Goal: Task Accomplishment & Management: Manage account settings

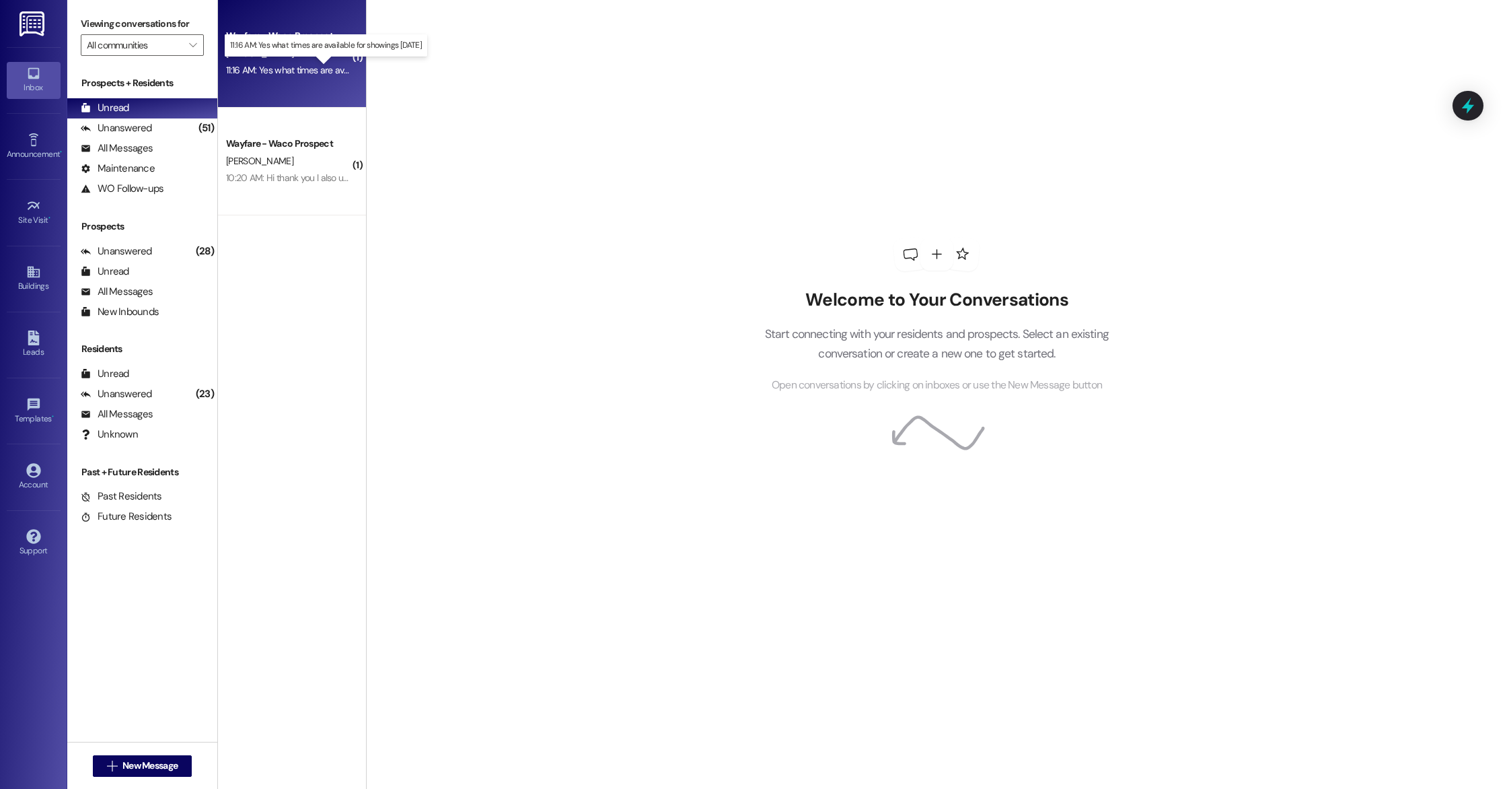
click at [299, 69] on div "11:16 AM: Yes what times are available for showings [DATE] 11:16 AM: Yes what t…" at bounding box center [336, 70] width 221 height 12
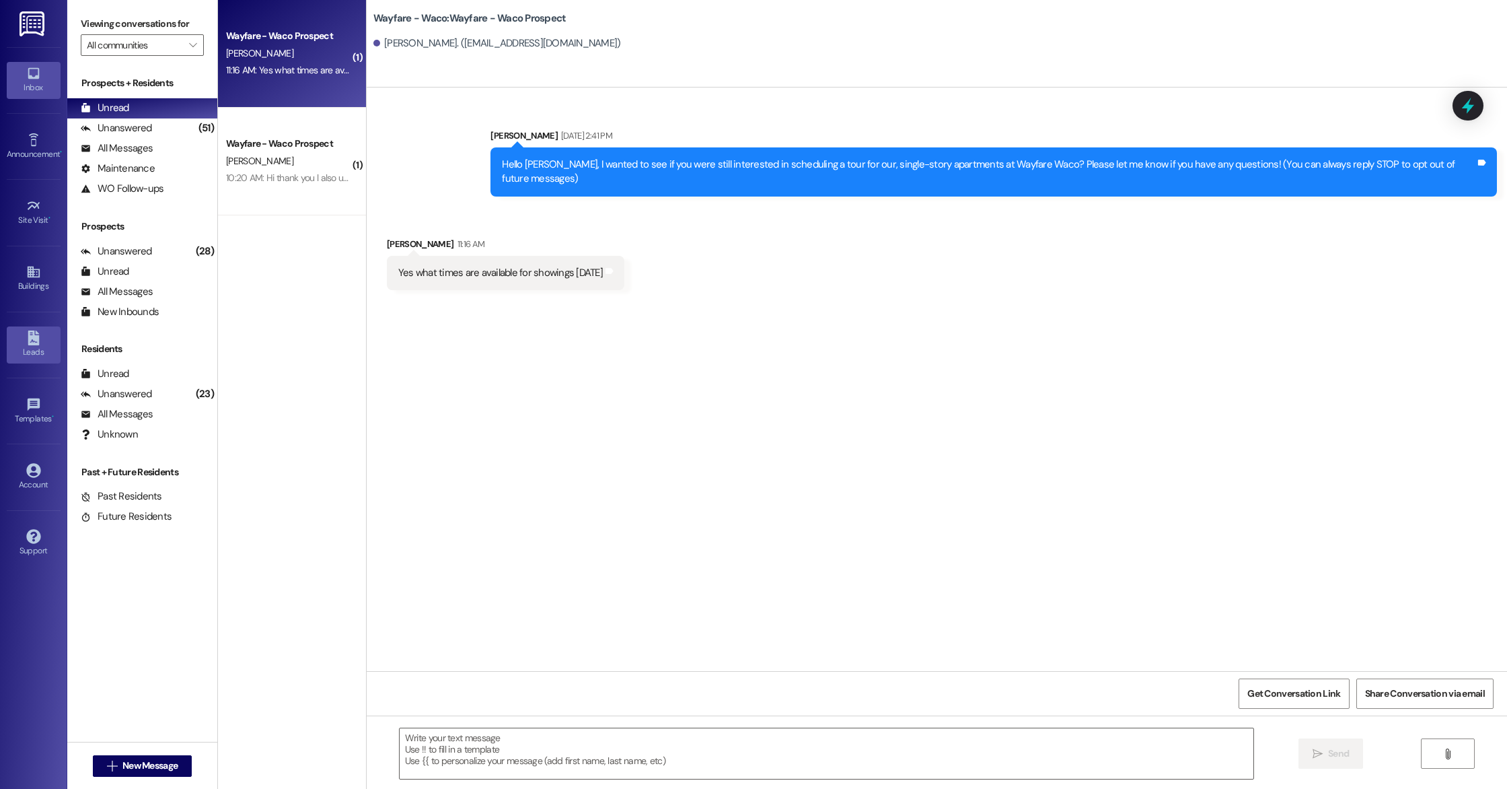
click at [26, 357] on div "Leads" at bounding box center [33, 351] width 67 height 13
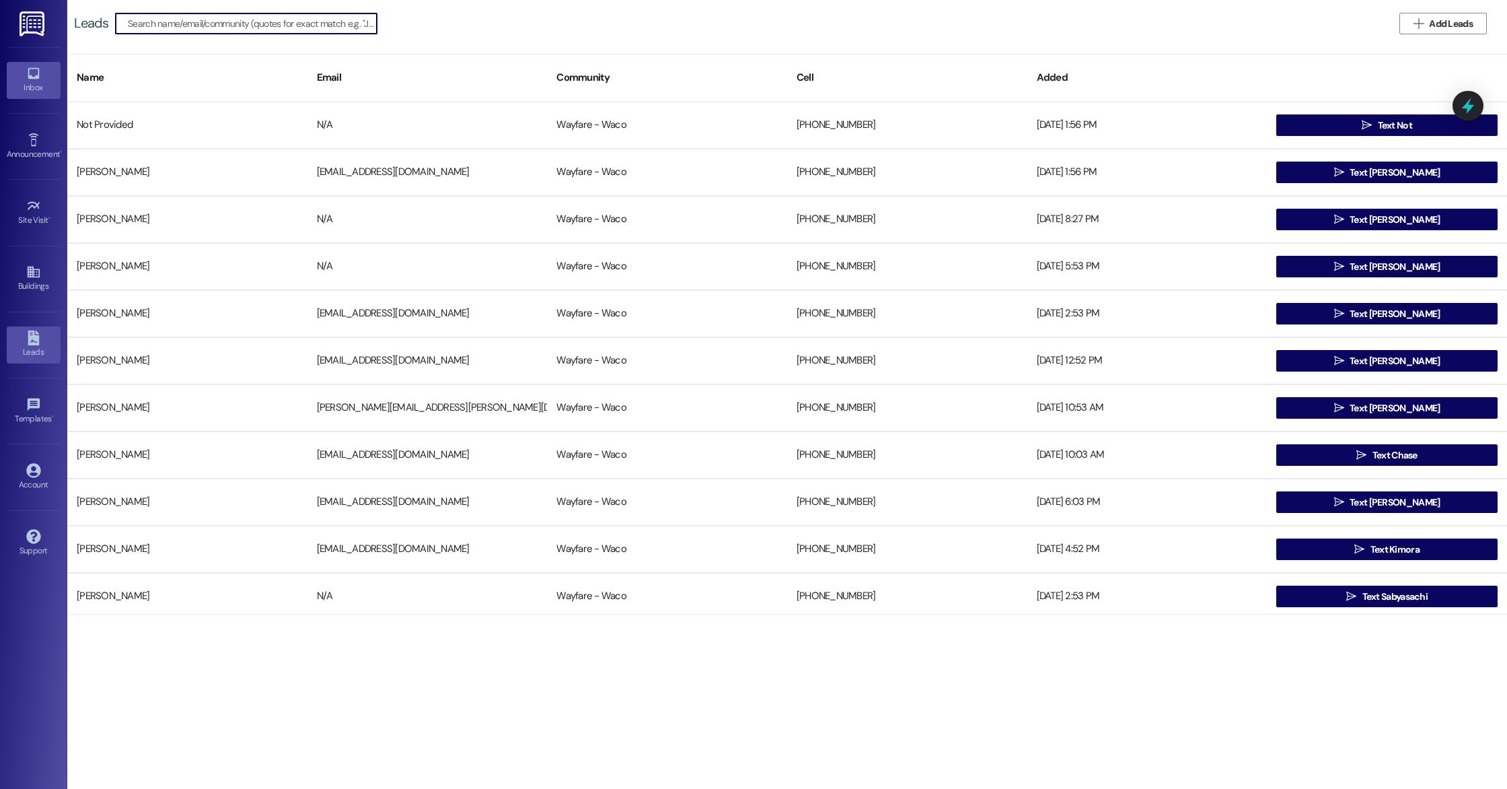
click at [27, 88] on div "Inbox" at bounding box center [33, 87] width 67 height 13
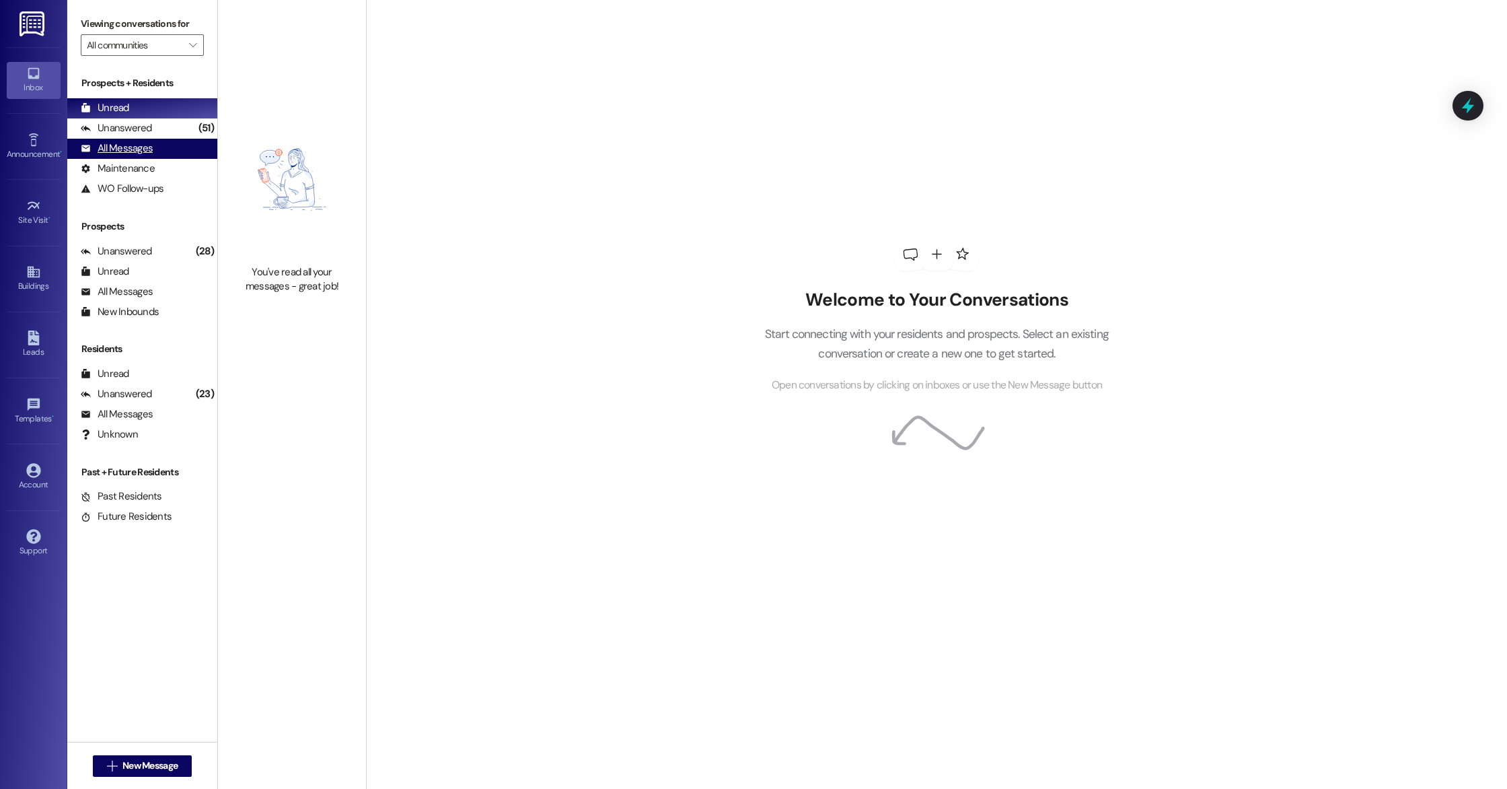
click at [142, 151] on div "All Messages" at bounding box center [117, 148] width 72 height 14
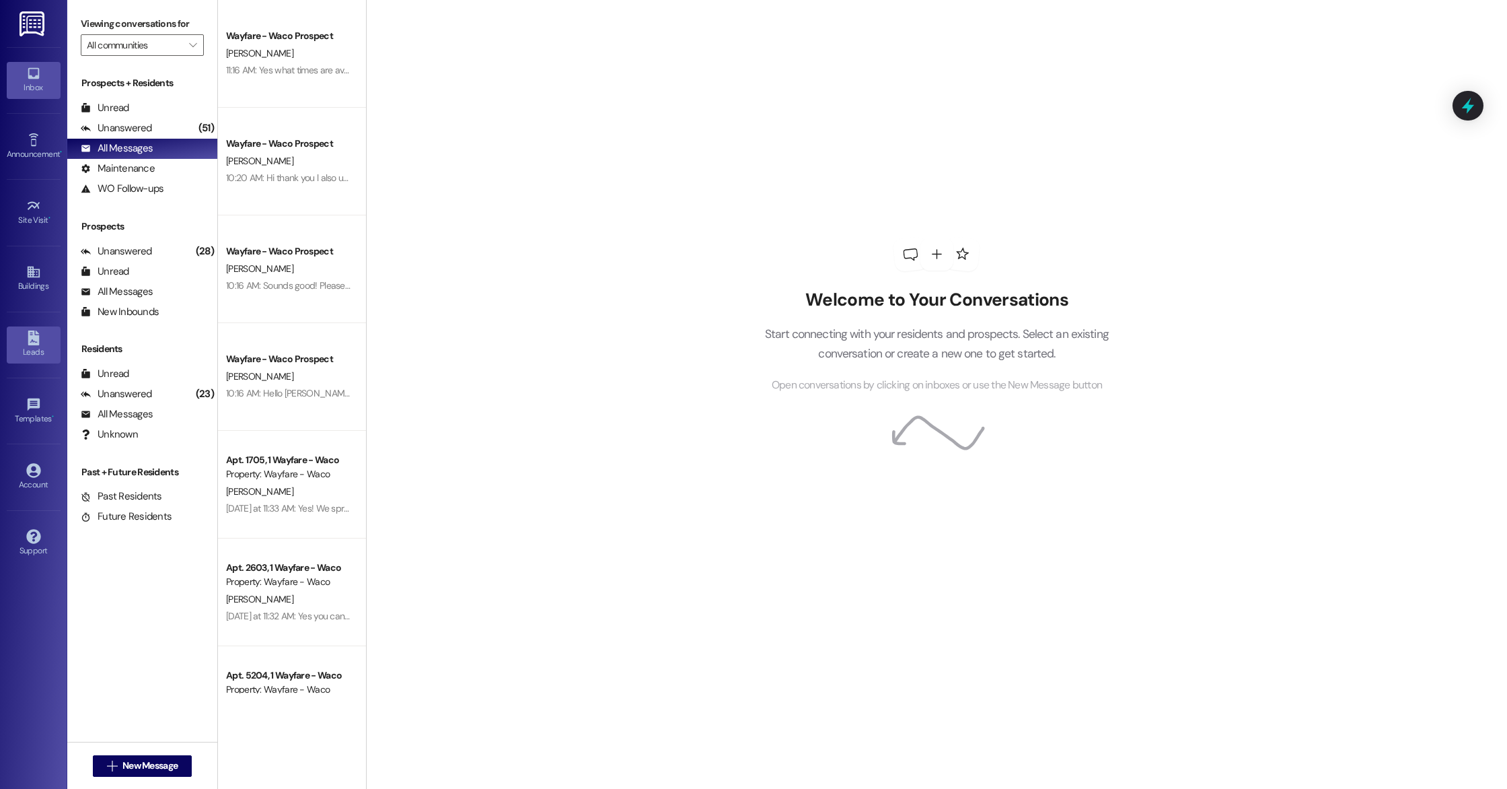
click at [37, 347] on div "Leads" at bounding box center [33, 351] width 67 height 13
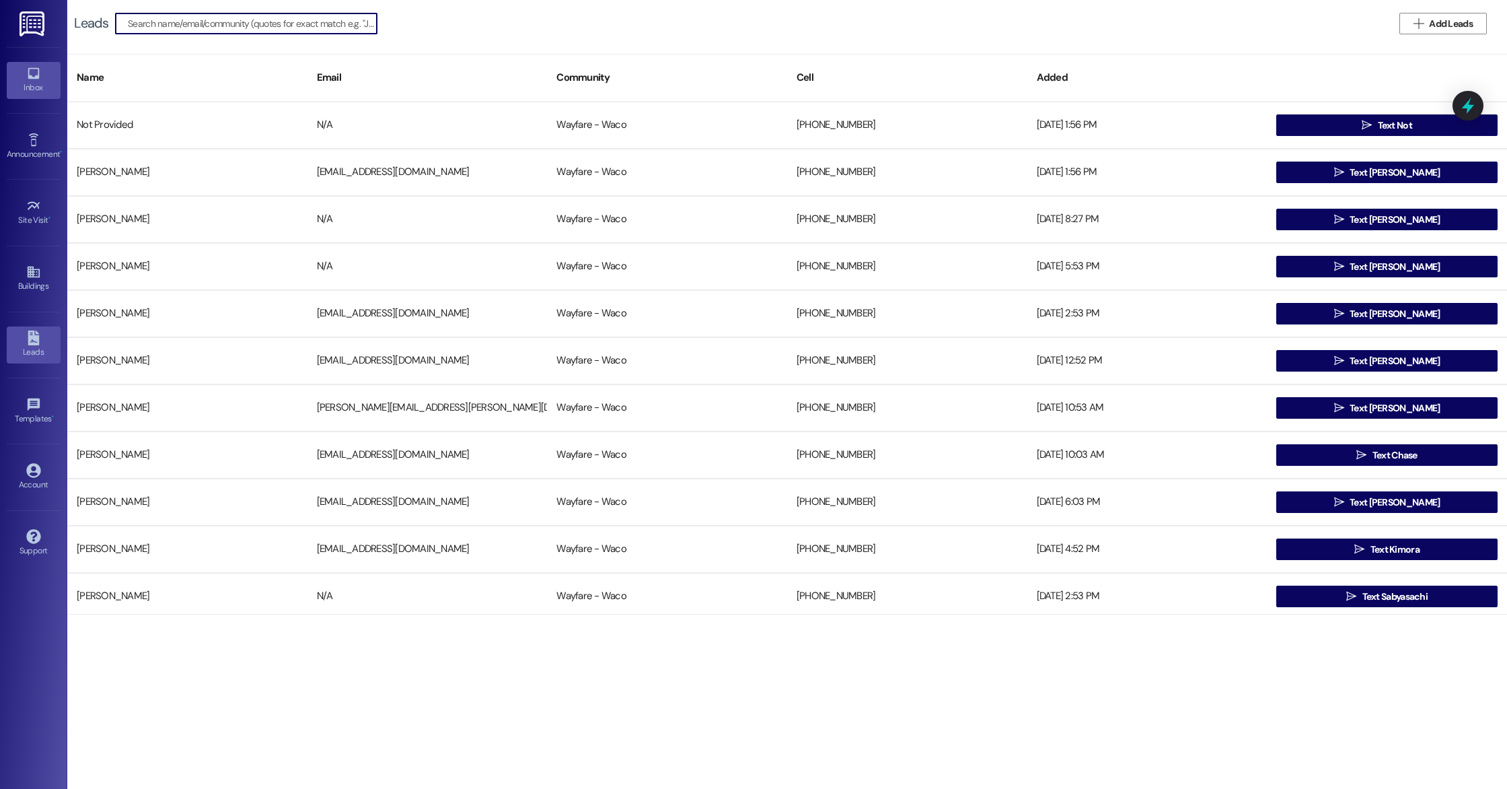
click at [24, 83] on div "Inbox" at bounding box center [33, 87] width 67 height 13
